Goal: Task Accomplishment & Management: Complete application form

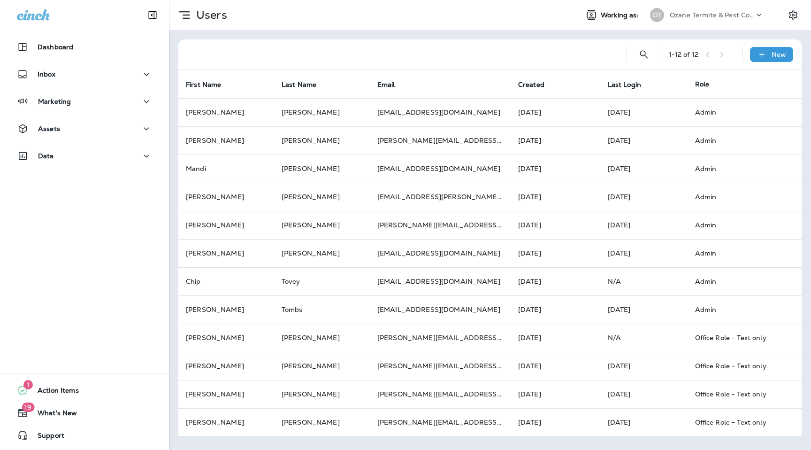
click at [717, 9] on div "Ozane Termite & Pest Control" at bounding box center [712, 15] width 85 height 14
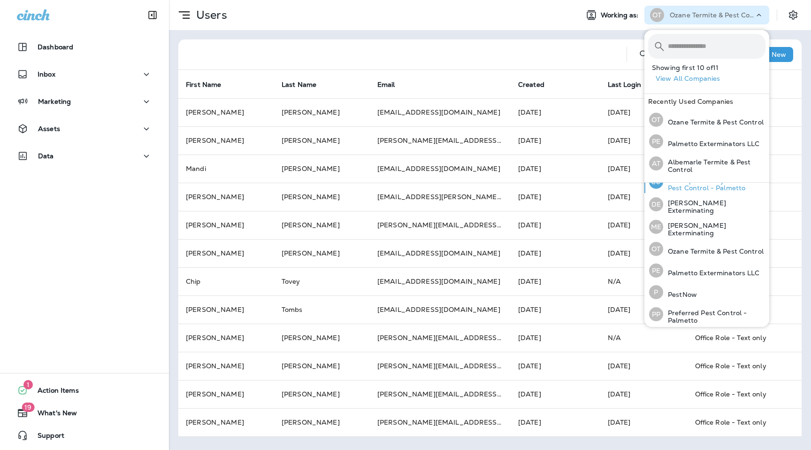
scroll to position [100, 0]
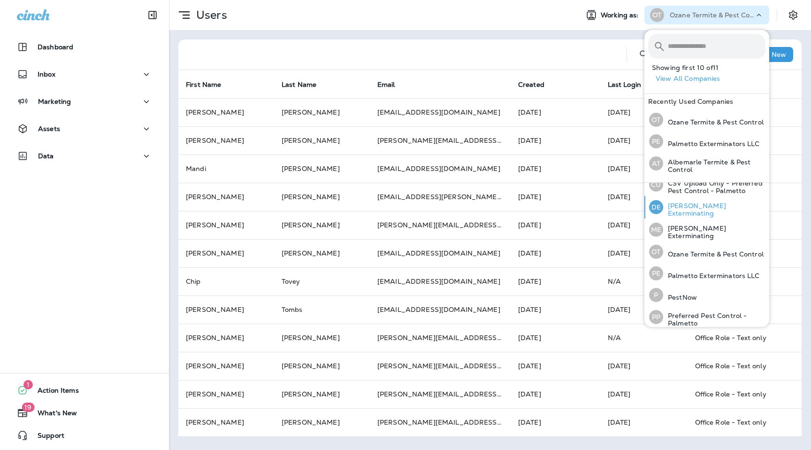
click at [704, 208] on p "[PERSON_NAME] Exterminating" at bounding box center [714, 209] width 102 height 15
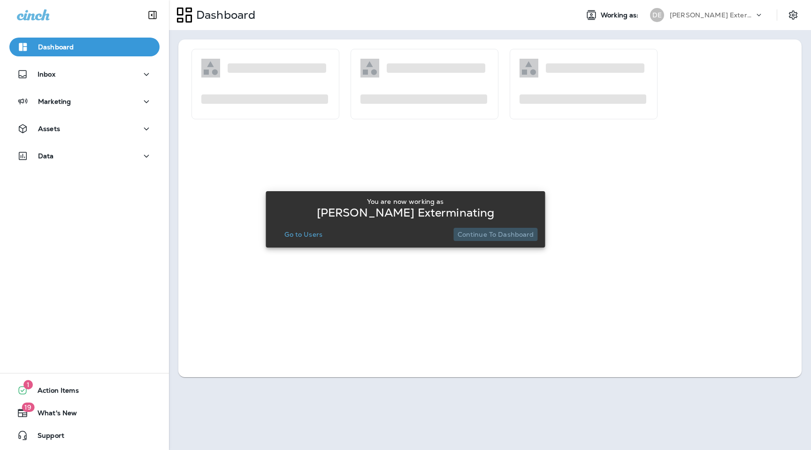
click at [530, 231] on p "Continue to Dashboard" at bounding box center [496, 235] width 77 height 8
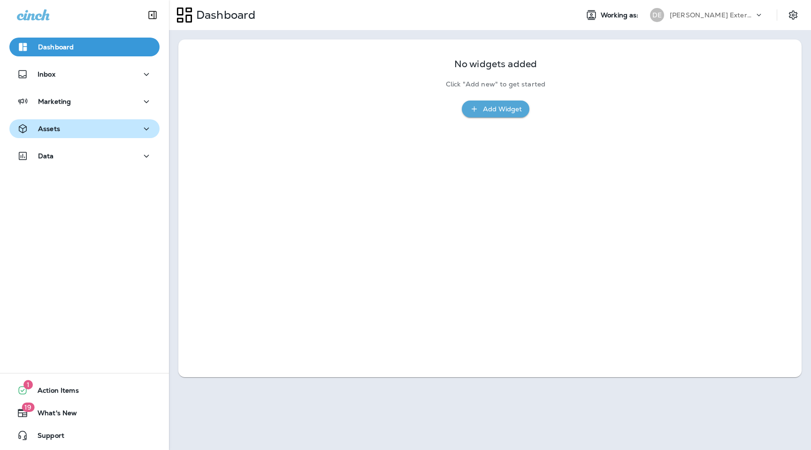
click at [98, 126] on div "Assets" at bounding box center [84, 129] width 135 height 12
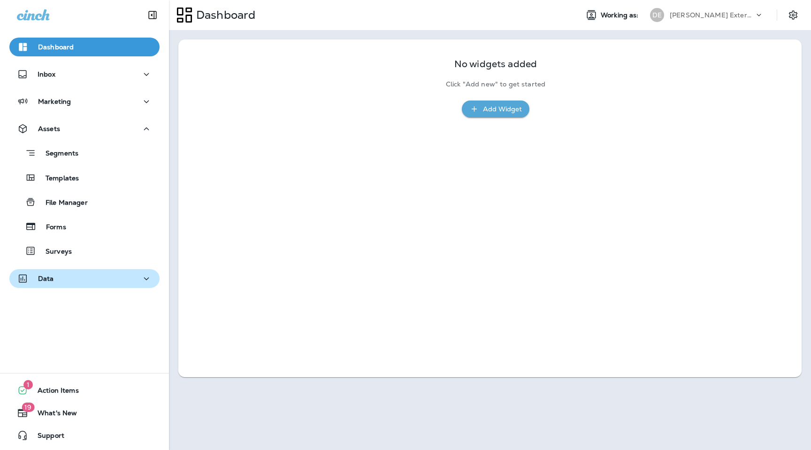
click at [94, 278] on div "Data" at bounding box center [84, 279] width 135 height 12
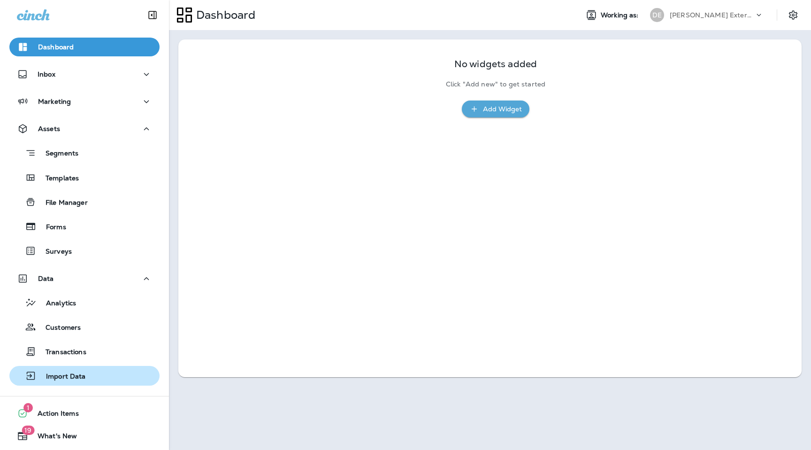
click at [84, 378] on p "Import Data" at bounding box center [61, 376] width 49 height 9
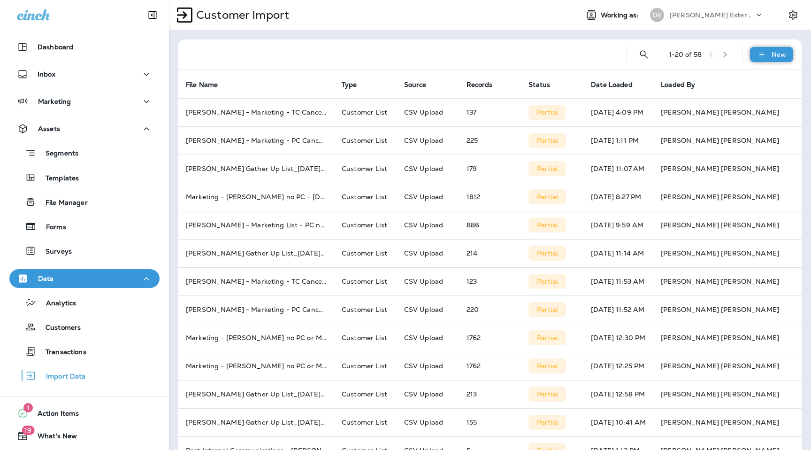
click at [764, 54] on icon at bounding box center [761, 54] width 5 height 5
click at [753, 78] on p "Customer list" at bounding box center [744, 80] width 44 height 8
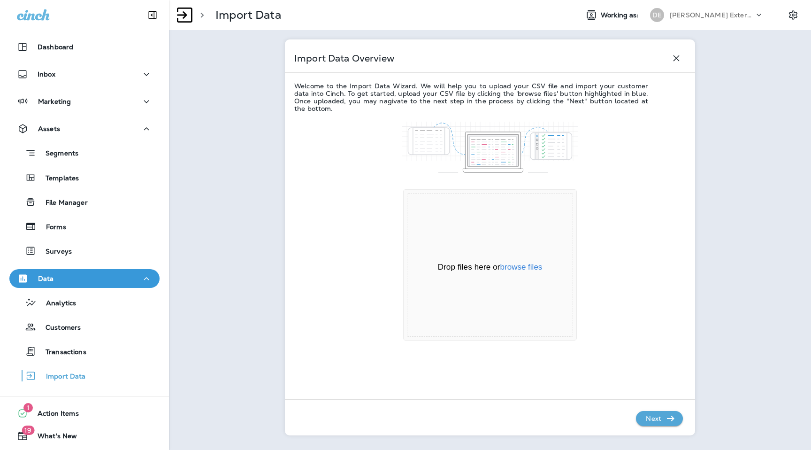
click at [525, 272] on div "Drop files here or browse files" at bounding box center [490, 267] width 165 height 11
click at [525, 271] on button "browse files" at bounding box center [521, 267] width 42 height 8
click at [516, 267] on button "browse files" at bounding box center [521, 267] width 42 height 8
click at [665, 416] on icon "button" at bounding box center [670, 418] width 11 height 11
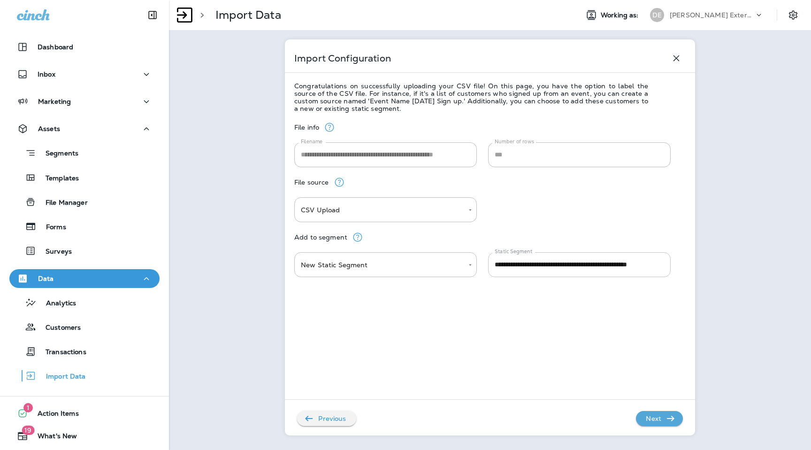
click at [559, 265] on input "**********" at bounding box center [579, 264] width 183 height 25
click at [427, 0] on body "**********" at bounding box center [405, 0] width 811 height 0
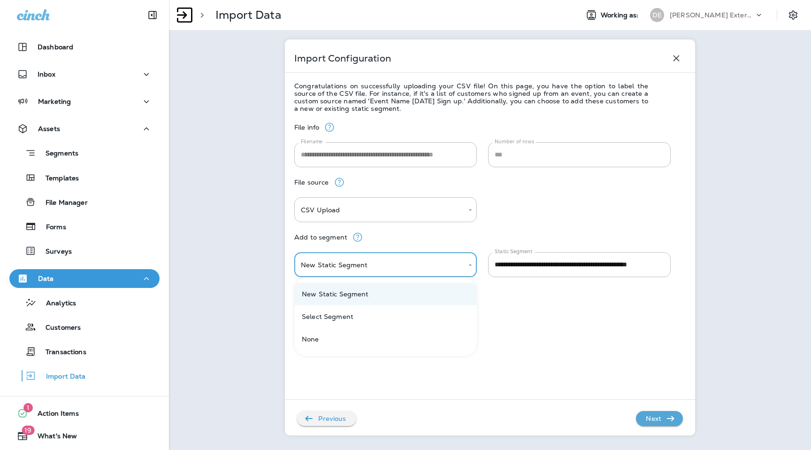
click at [422, 314] on li "Select Segment" at bounding box center [385, 316] width 183 height 23
type input "******"
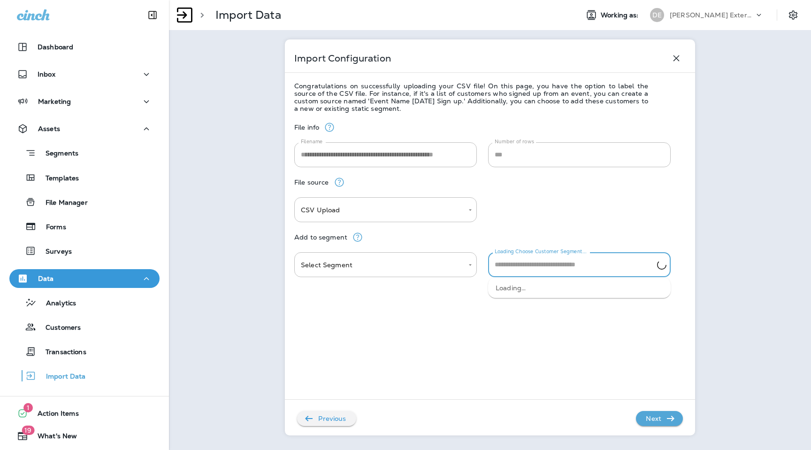
click at [577, 268] on input "Loading Choose Customer Segment..." at bounding box center [575, 264] width 165 height 16
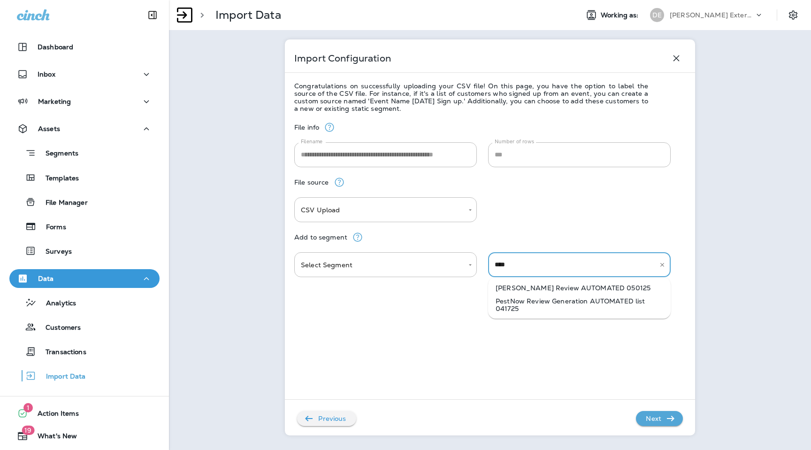
click at [597, 286] on li "[PERSON_NAME] Review AUTOMATED 050125" at bounding box center [579, 287] width 183 height 13
type input "**********"
click at [665, 418] on icon "button" at bounding box center [670, 418] width 11 height 11
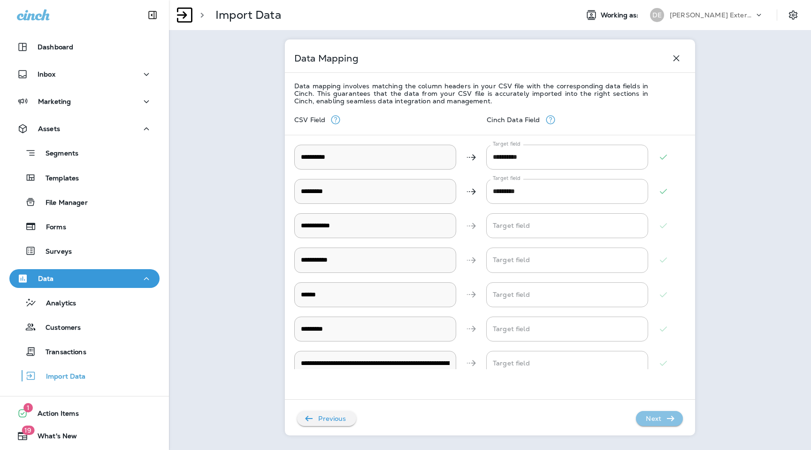
click at [665, 418] on icon "button" at bounding box center [670, 418] width 11 height 11
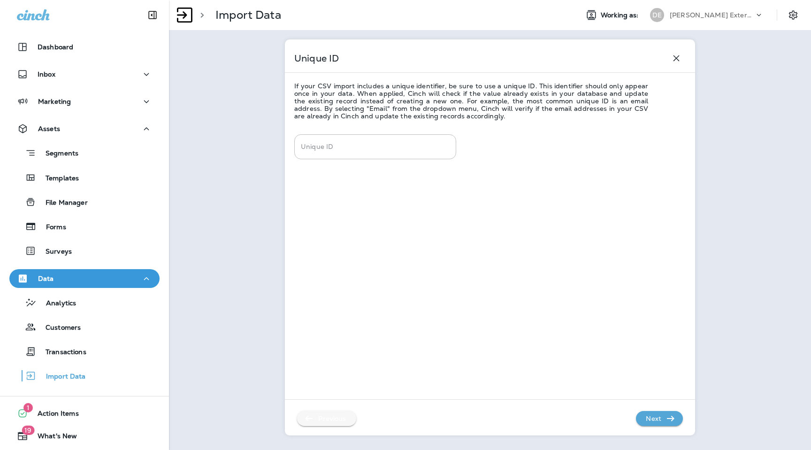
click at [322, 421] on p "Previous" at bounding box center [332, 418] width 35 height 15
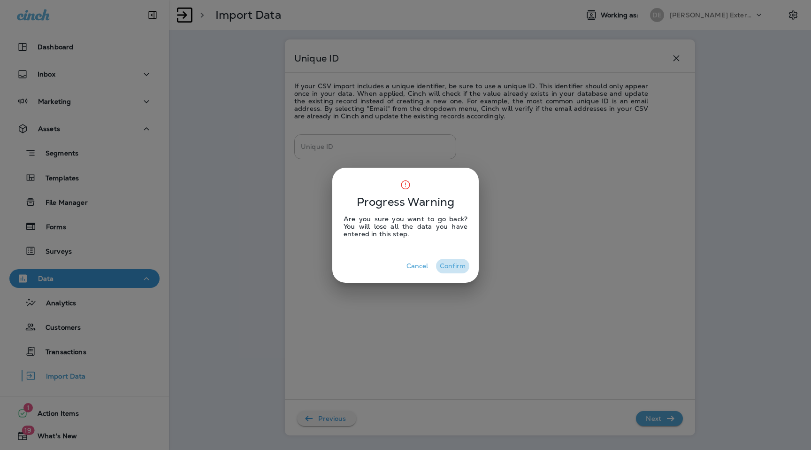
click at [453, 264] on button "Confirm" at bounding box center [452, 266] width 33 height 15
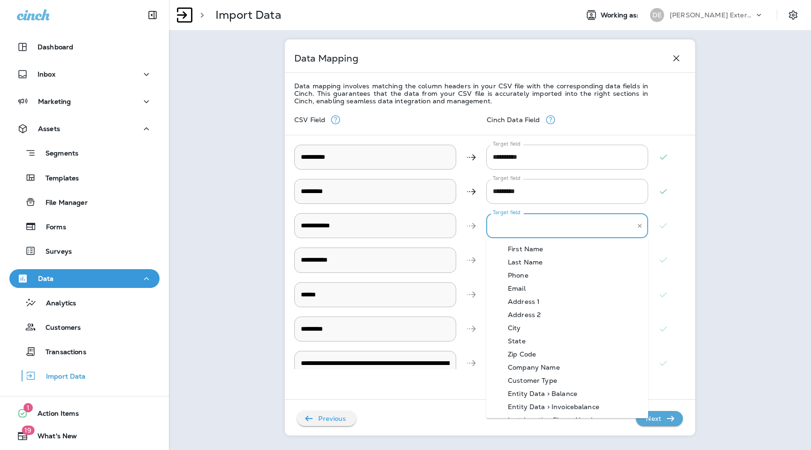
click at [517, 225] on input "Target field" at bounding box center [560, 225] width 139 height 16
click at [533, 291] on div "Email" at bounding box center [517, 289] width 46 height 8
type input "*****"
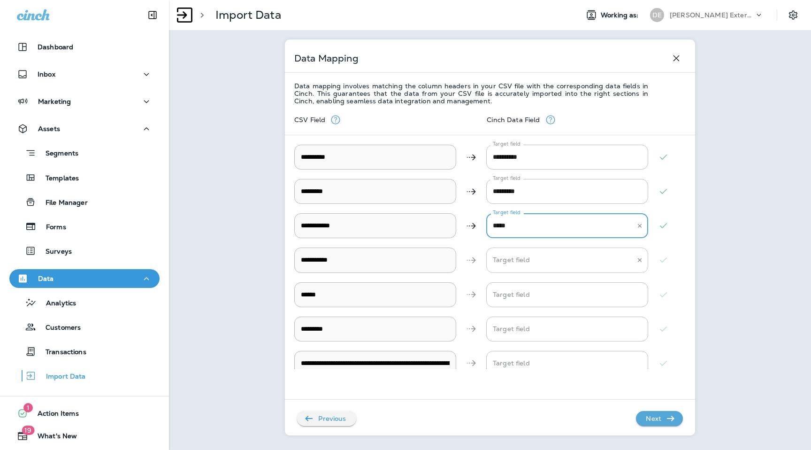
click at [534, 256] on Phone "Target field" at bounding box center [560, 260] width 139 height 16
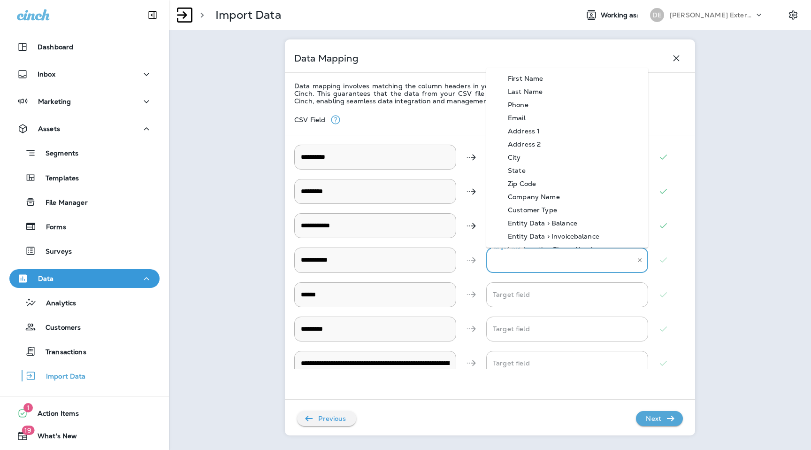
click at [537, 105] on div "Phone" at bounding box center [518, 104] width 49 height 8
type Phone "*****"
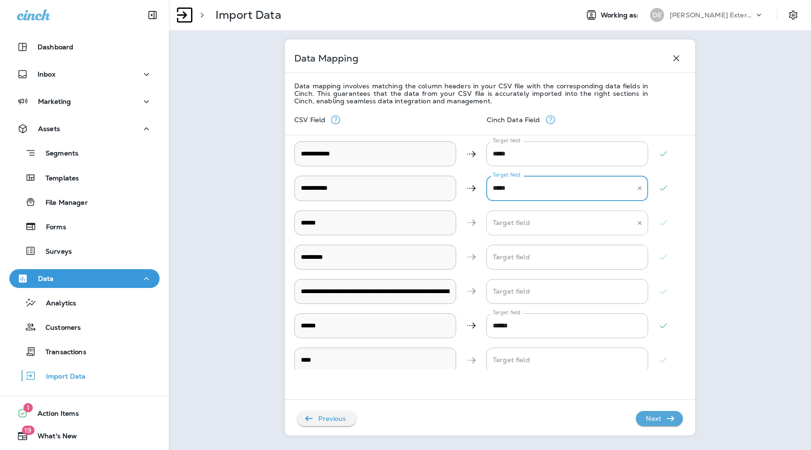
scroll to position [80, 0]
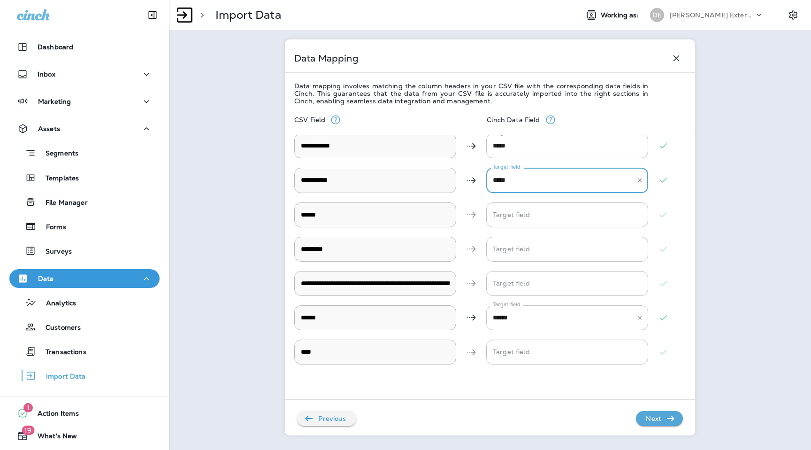
click at [526, 315] on input "******" at bounding box center [560, 317] width 139 height 16
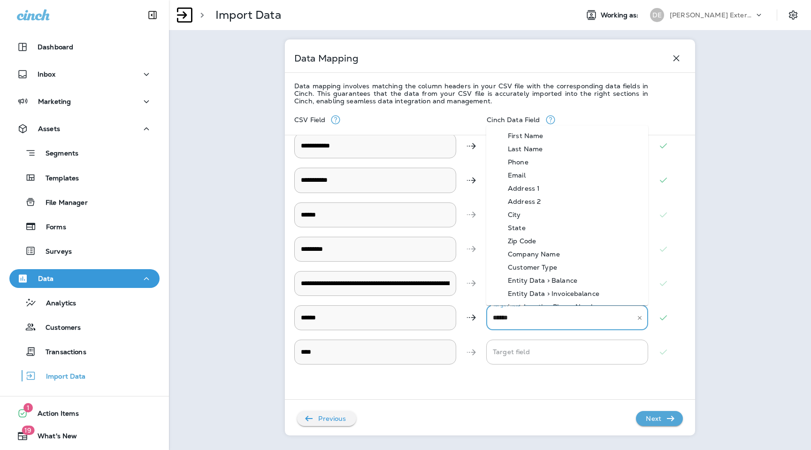
scroll to position [218, 0]
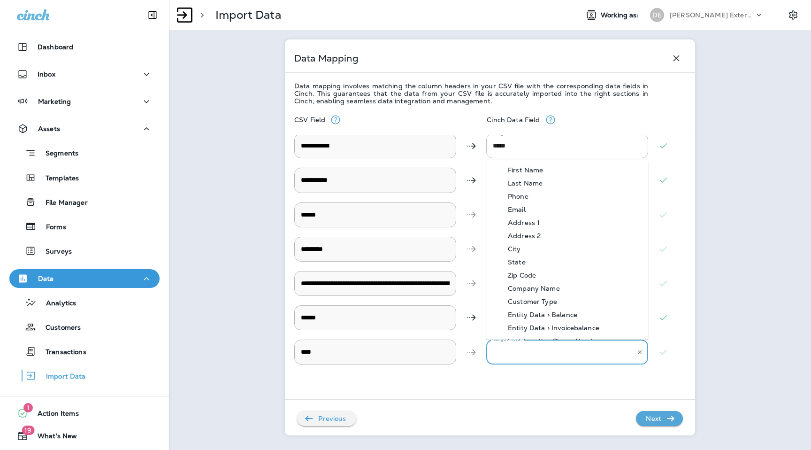
click at [524, 351] on input "Target field" at bounding box center [560, 352] width 139 height 16
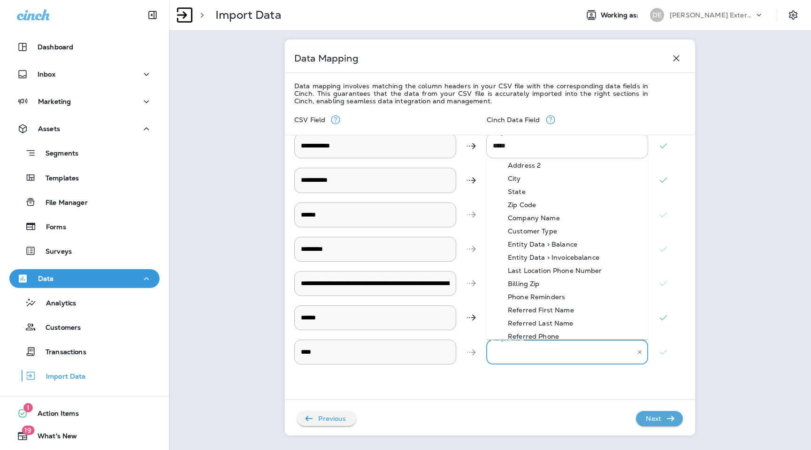
scroll to position [262, 0]
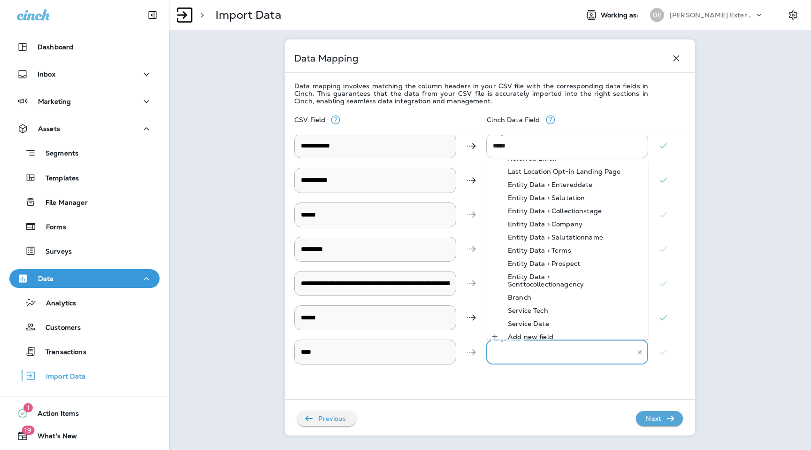
click at [544, 307] on div "Service Tech" at bounding box center [528, 311] width 69 height 8
type input "**********"
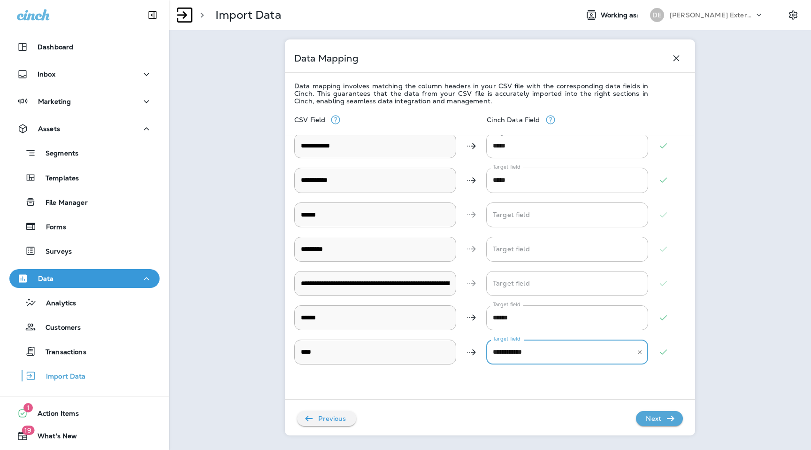
click at [677, 415] on button "Next" at bounding box center [659, 418] width 47 height 15
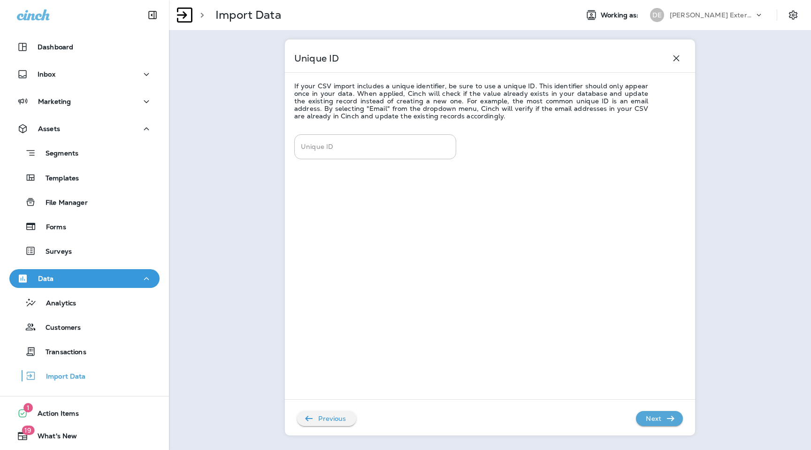
click at [677, 415] on button "Next" at bounding box center [659, 418] width 47 height 15
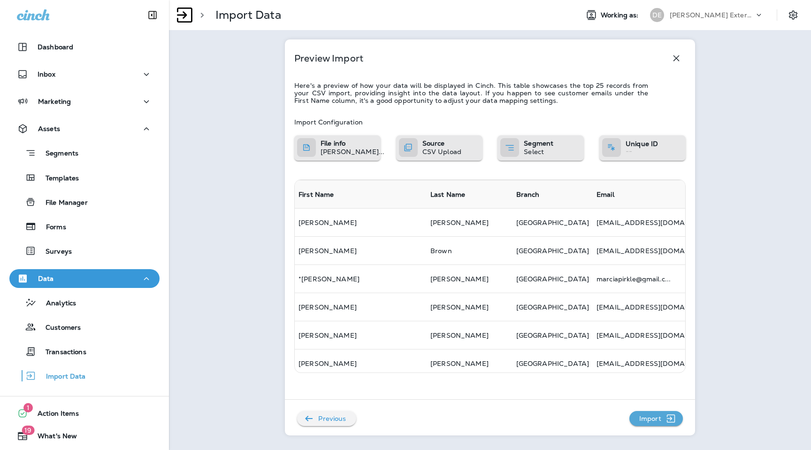
click at [672, 416] on icon "button" at bounding box center [671, 418] width 12 height 11
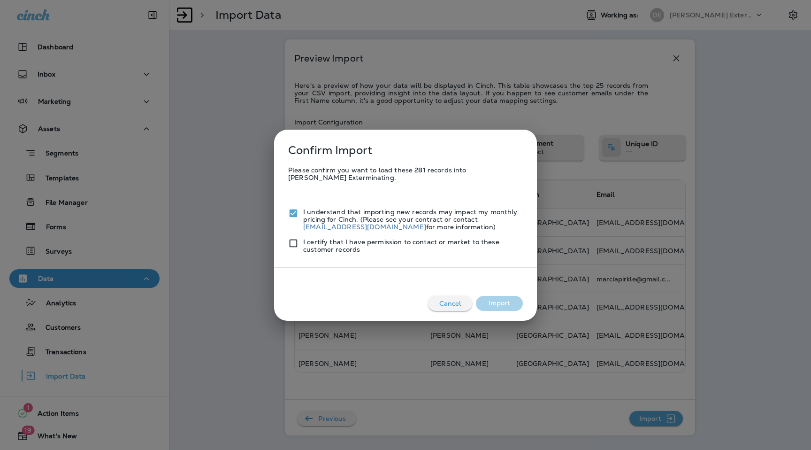
click at [294, 235] on div "I certify that I have permission to contact or market to these customer records" at bounding box center [405, 242] width 235 height 23
click at [505, 306] on button "Import" at bounding box center [499, 303] width 47 height 15
